Goal: Task Accomplishment & Management: Use online tool/utility

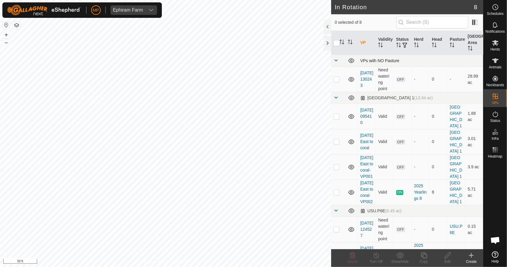
checkbox input "true"
click at [498, 46] on icon at bounding box center [495, 42] width 7 height 7
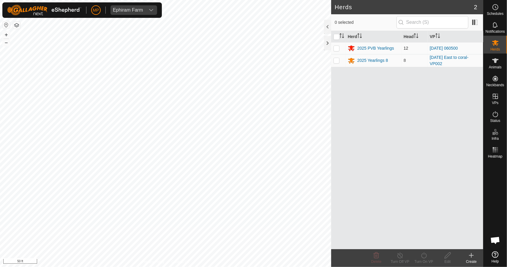
click at [337, 48] on p-checkbox at bounding box center [336, 48] width 6 height 5
checkbox input "true"
click at [422, 254] on icon at bounding box center [423, 254] width 7 height 7
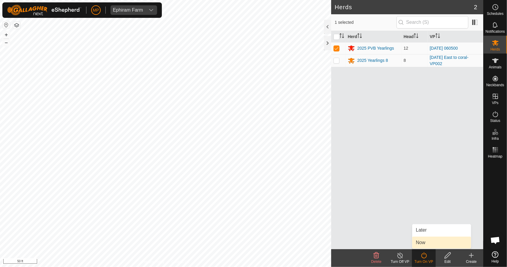
click at [424, 240] on link "Now" at bounding box center [441, 242] width 59 height 12
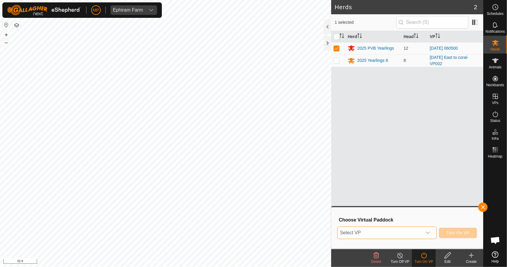
click at [408, 226] on span "Select VP" at bounding box center [379, 232] width 84 height 12
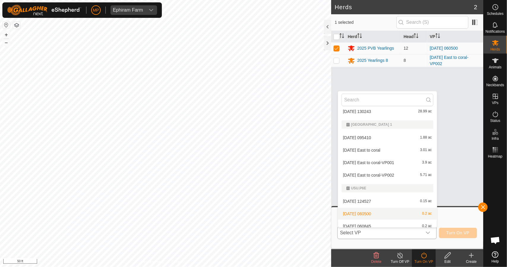
scroll to position [21, 0]
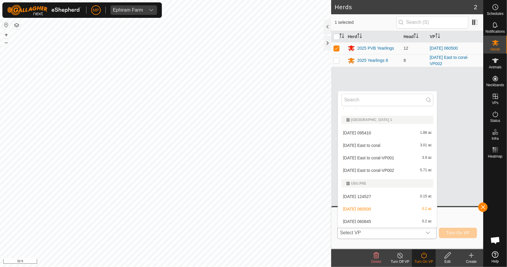
click at [370, 220] on li "[DATE] 060845 0.2 ac" at bounding box center [387, 221] width 99 height 12
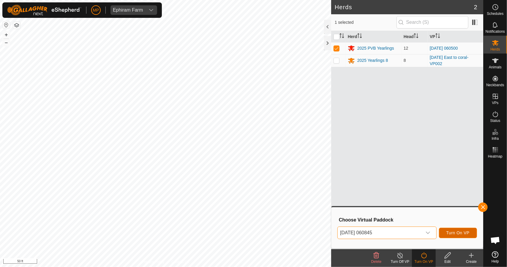
click at [460, 231] on span "Turn On VP" at bounding box center [457, 232] width 23 height 5
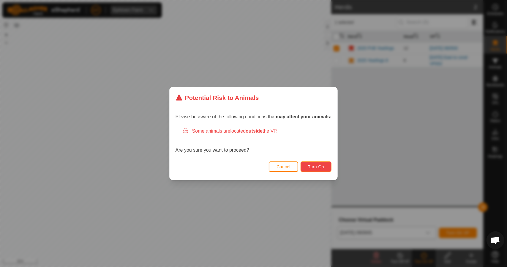
click at [322, 169] on button "Turn On" at bounding box center [315, 166] width 31 height 10
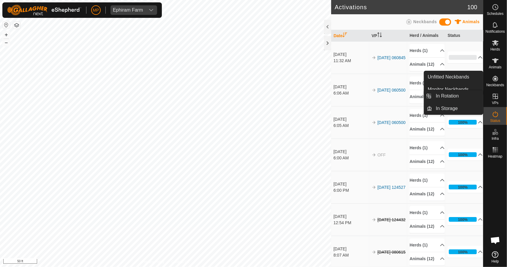
click at [495, 94] on icon at bounding box center [494, 95] width 5 height 5
click at [455, 96] on link "In Rotation" at bounding box center [457, 96] width 51 height 12
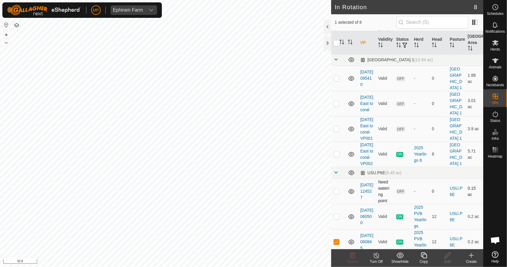
scroll to position [74, 0]
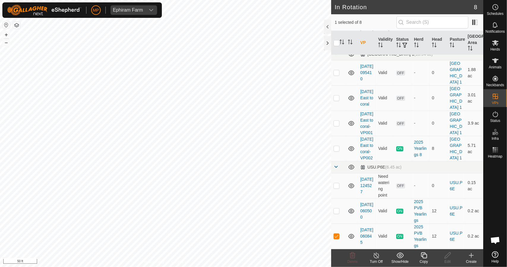
click at [424, 256] on icon at bounding box center [423, 254] width 7 height 7
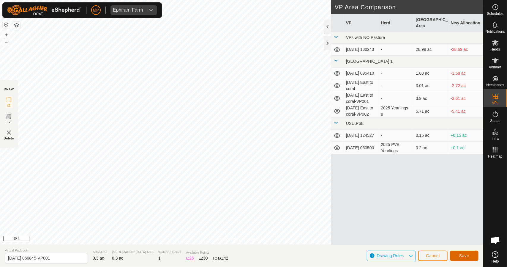
click at [461, 254] on span "Save" at bounding box center [464, 255] width 10 height 5
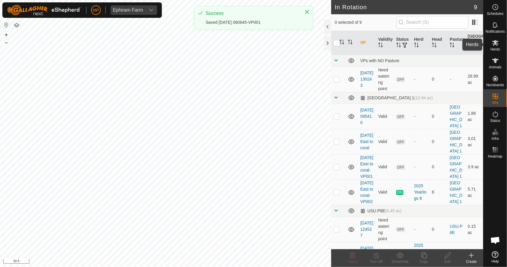
click at [493, 46] on icon at bounding box center [495, 42] width 7 height 7
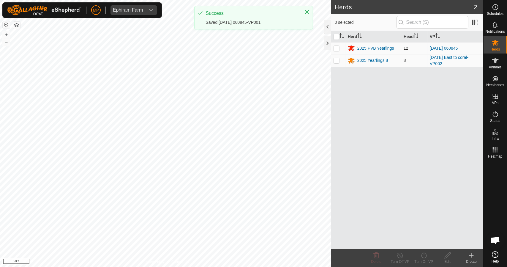
click at [338, 49] on p-checkbox at bounding box center [336, 48] width 6 height 5
checkbox input "true"
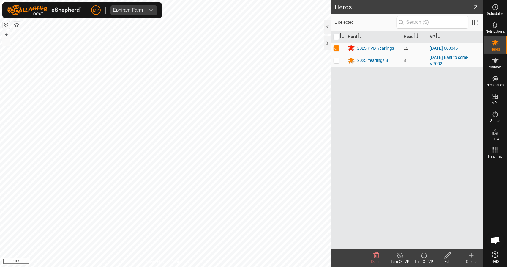
click at [423, 253] on icon at bounding box center [423, 254] width 7 height 7
click at [419, 239] on link "Now" at bounding box center [441, 242] width 59 height 12
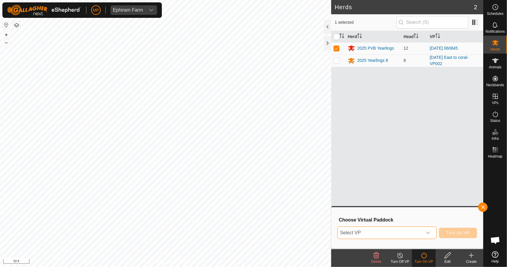
click at [392, 228] on span "Select VP" at bounding box center [379, 232] width 84 height 12
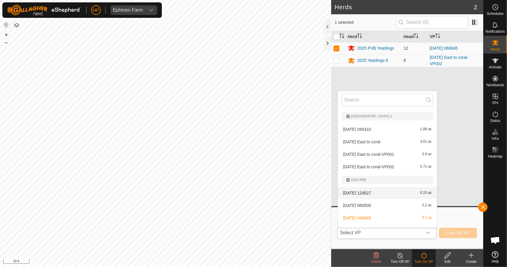
scroll to position [34, 0]
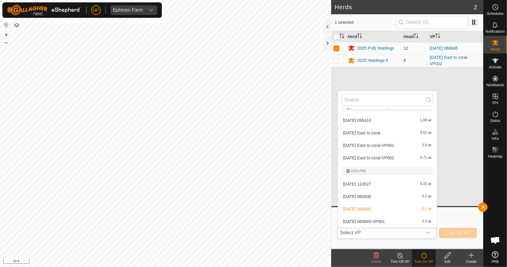
click at [376, 222] on li "[DATE] 060845-VP001 0.3 ac" at bounding box center [387, 221] width 99 height 12
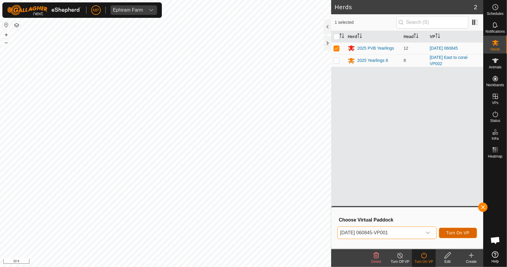
click at [442, 232] on button "Turn On VP" at bounding box center [458, 232] width 38 height 10
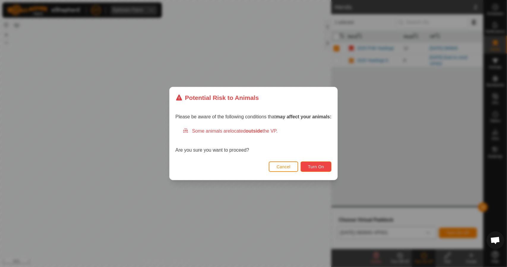
click at [326, 167] on button "Turn On" at bounding box center [315, 166] width 31 height 10
